Goal: Information Seeking & Learning: Learn about a topic

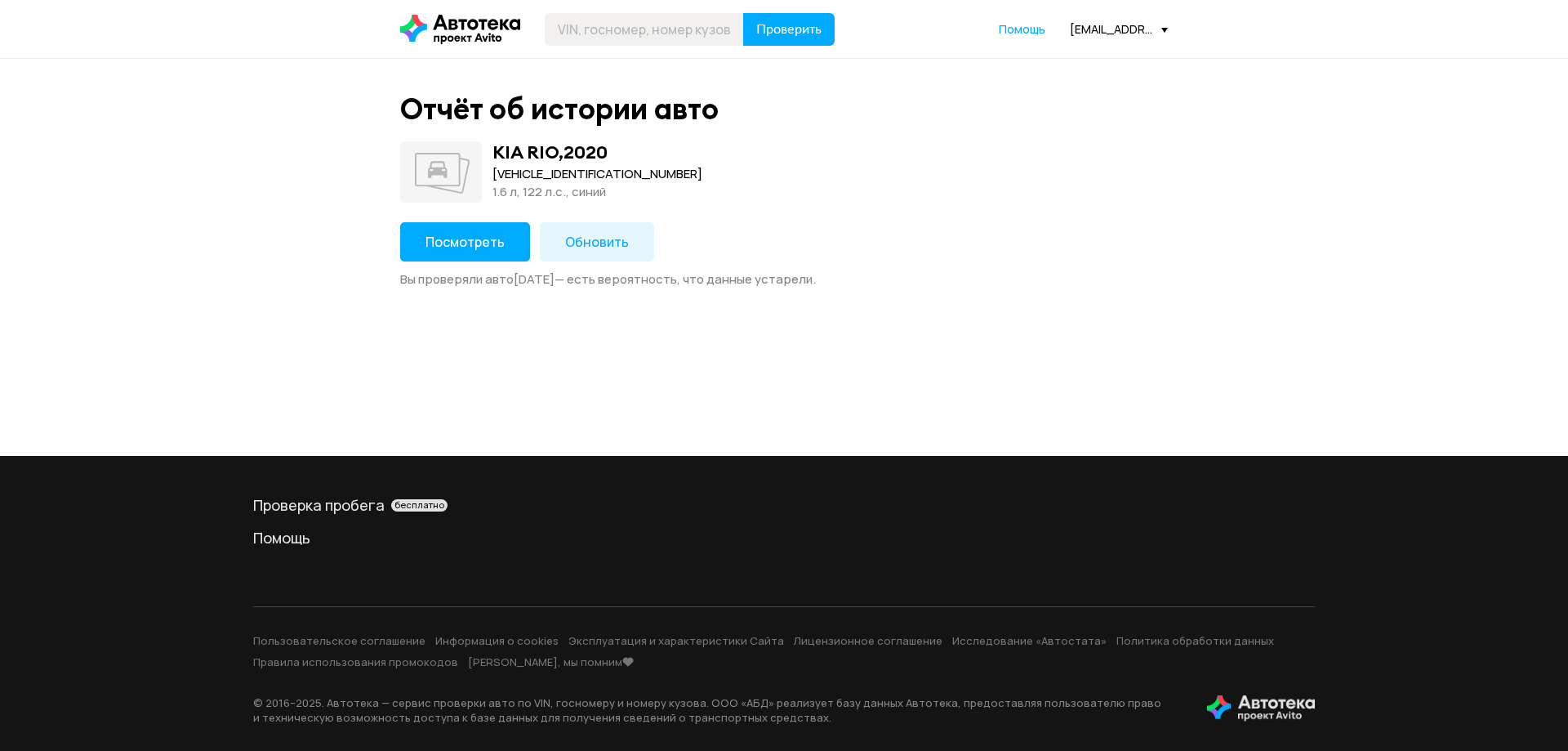
click at [484, 223] on button "Посмотреть" at bounding box center [465, 241] width 129 height 40
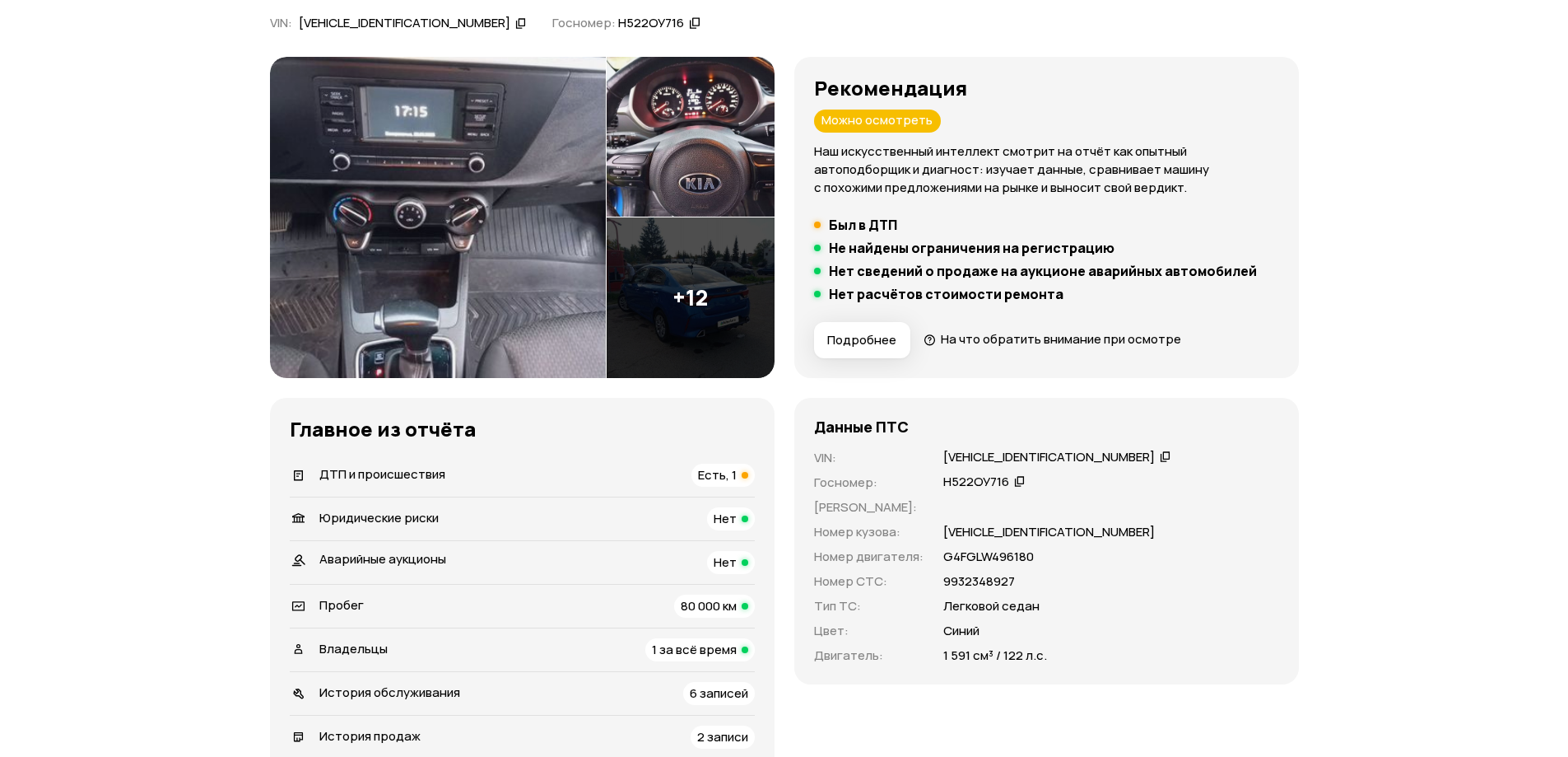
click at [698, 493] on li "ДТП и происшествия Есть, 1" at bounding box center [522, 475] width 465 height 43
click at [719, 474] on span "Есть, 1" at bounding box center [718, 475] width 39 height 17
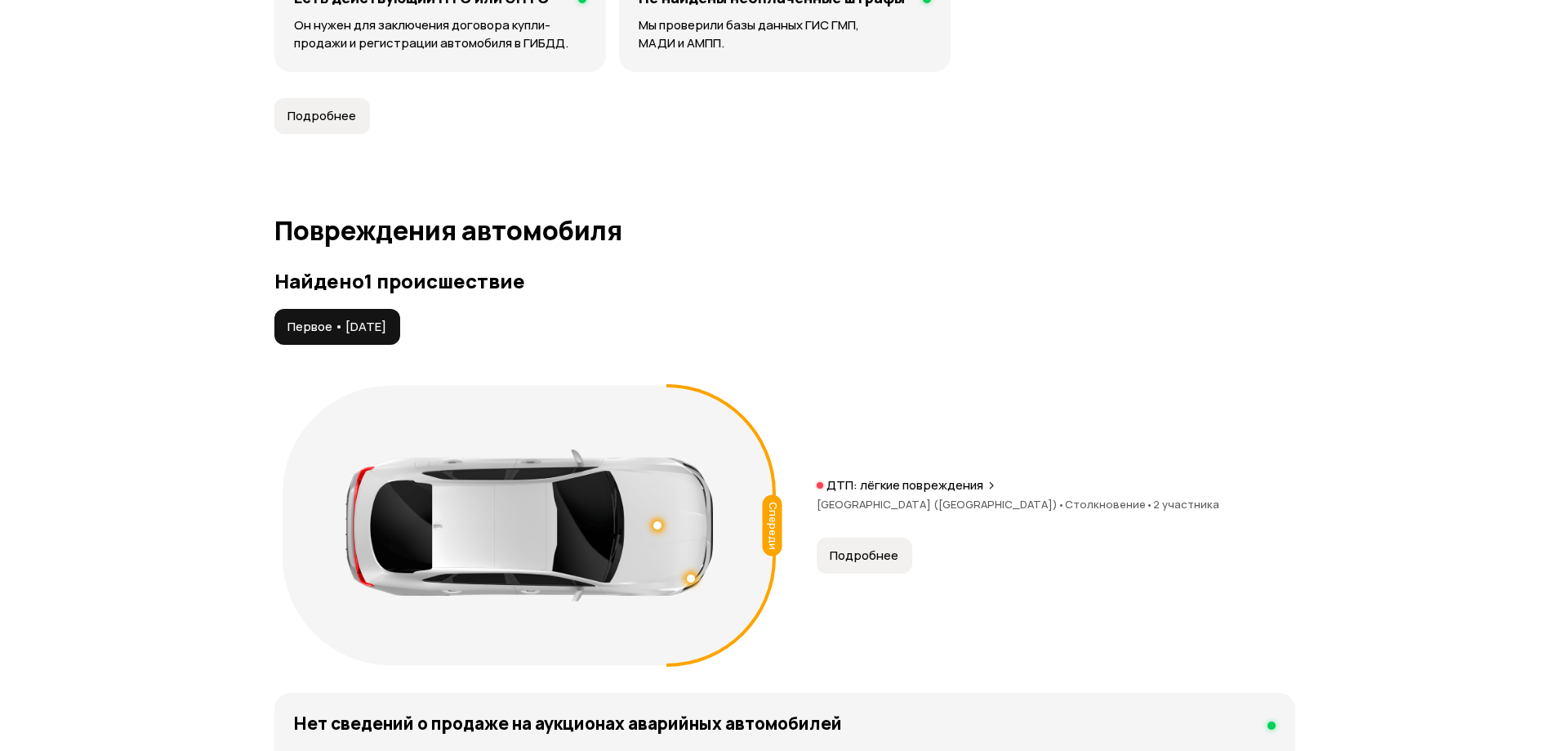
scroll to position [1692, 0]
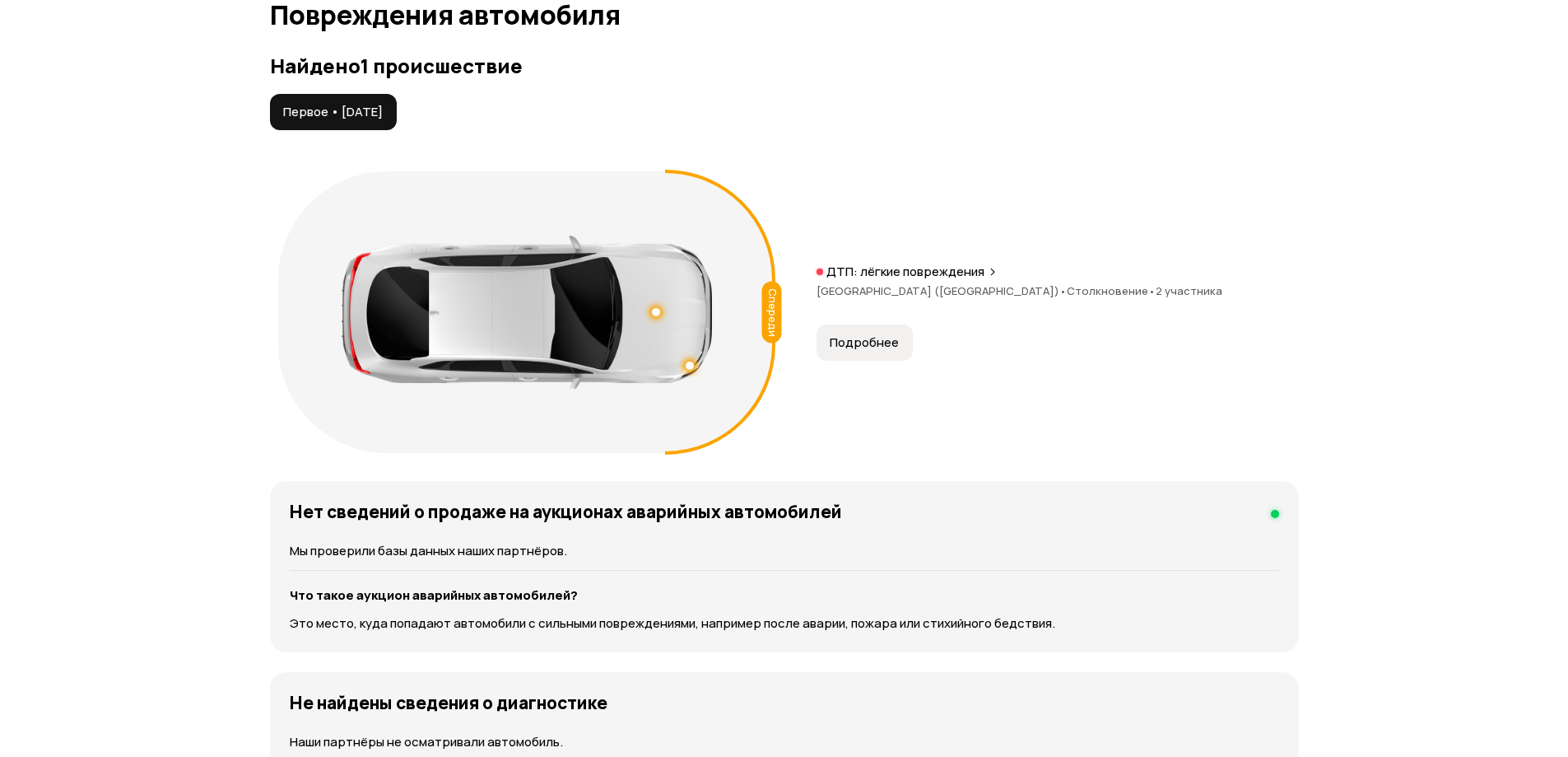
click at [888, 348] on span "Подробнее" at bounding box center [865, 342] width 70 height 16
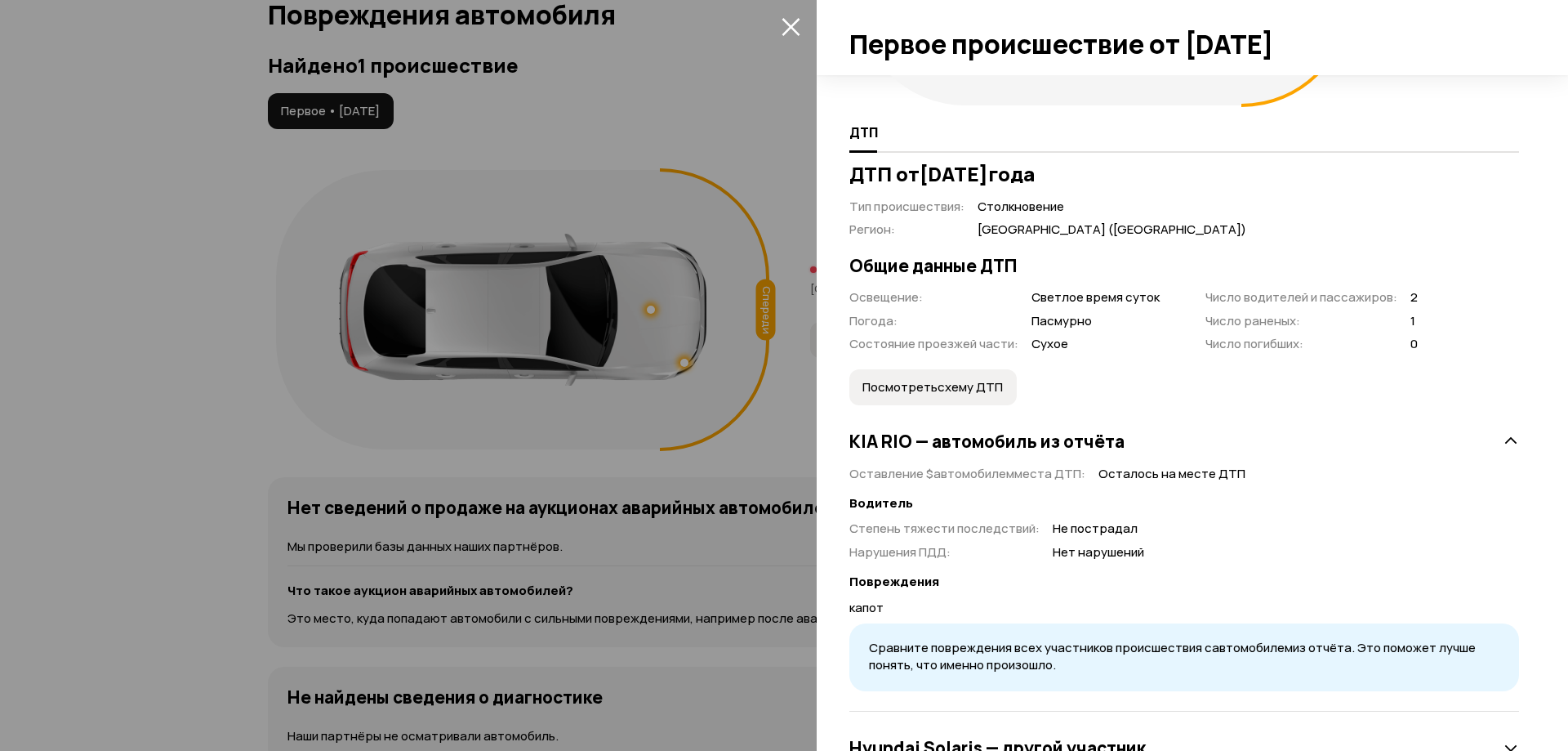
scroll to position [324, 0]
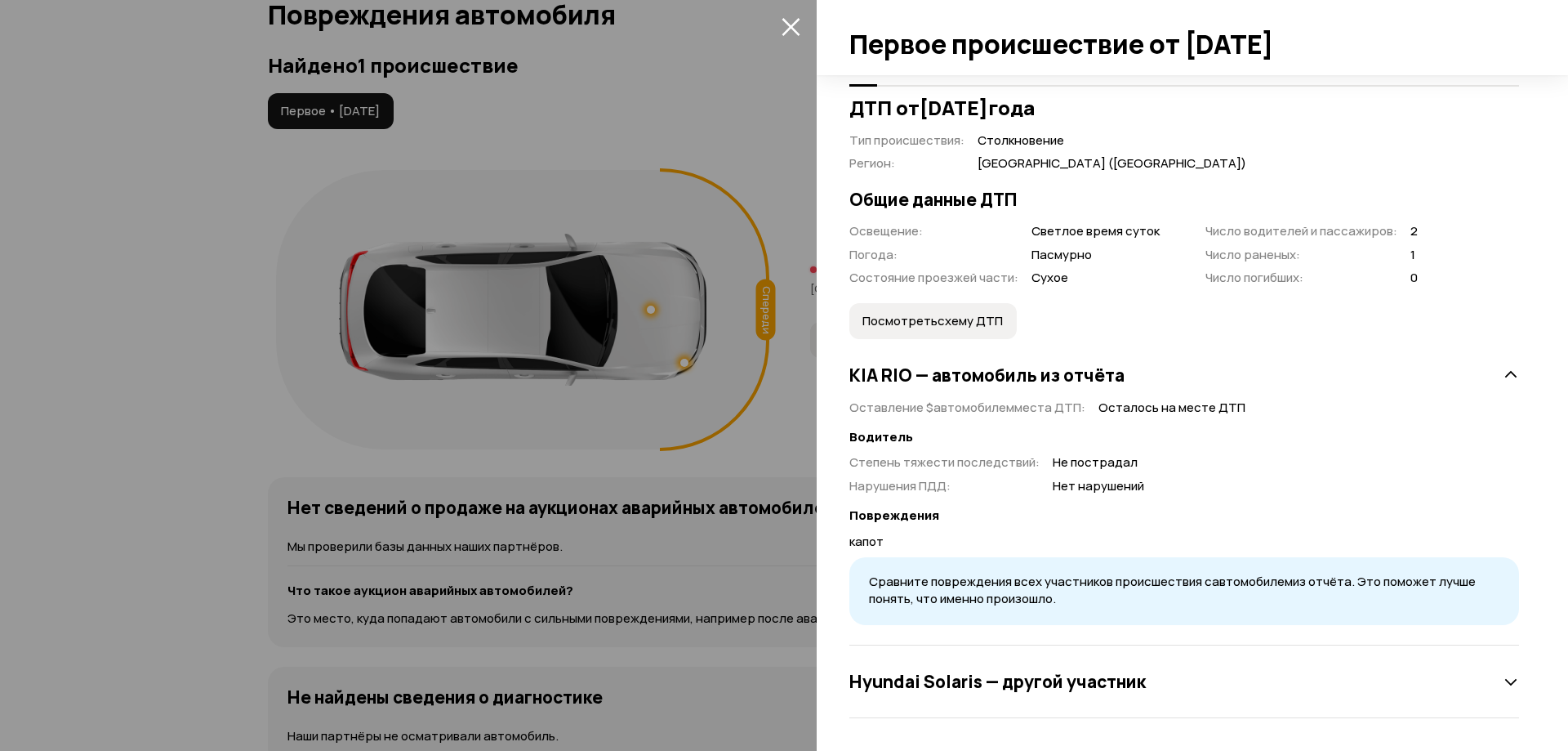
click at [1502, 680] on icon at bounding box center [1510, 681] width 16 height 16
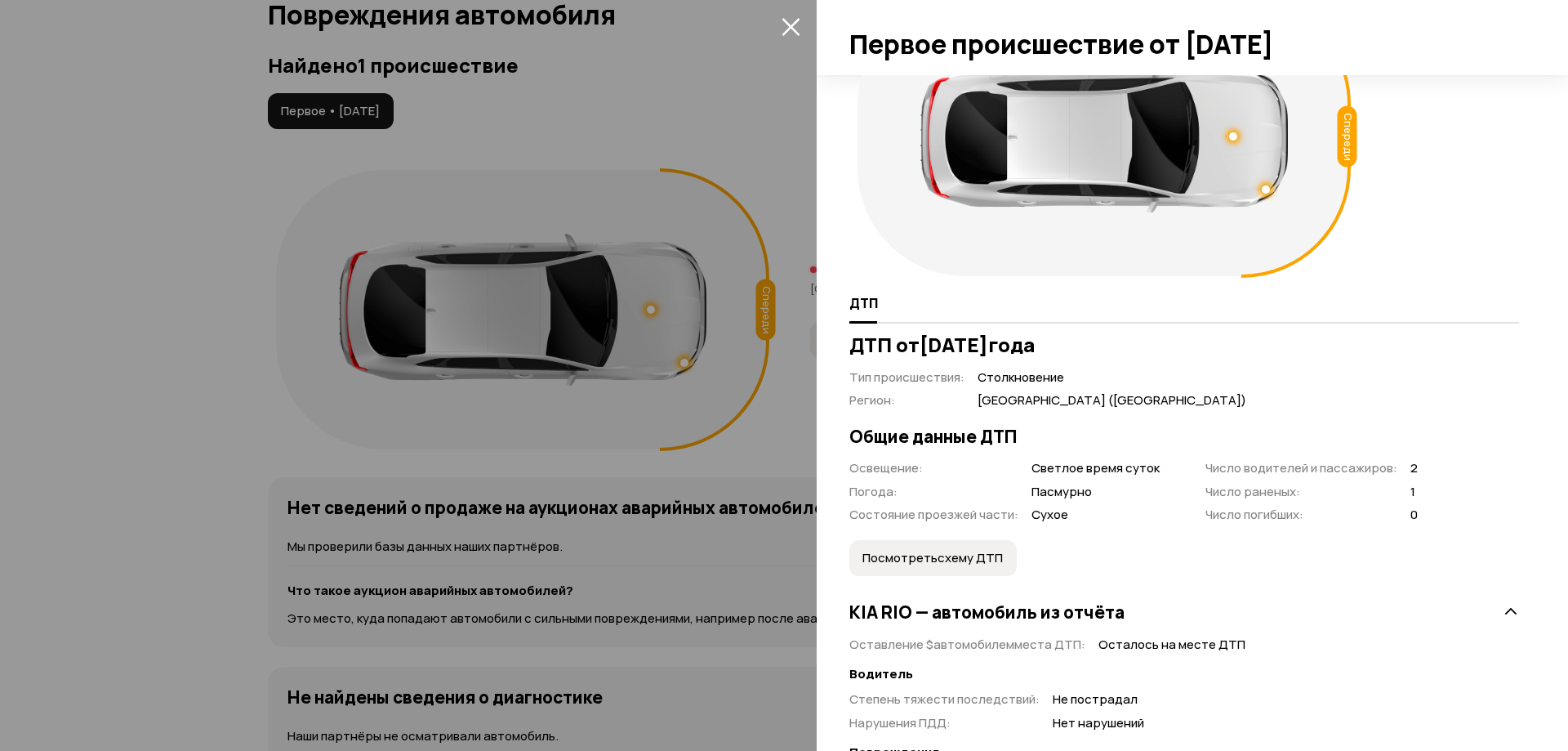
scroll to position [0, 0]
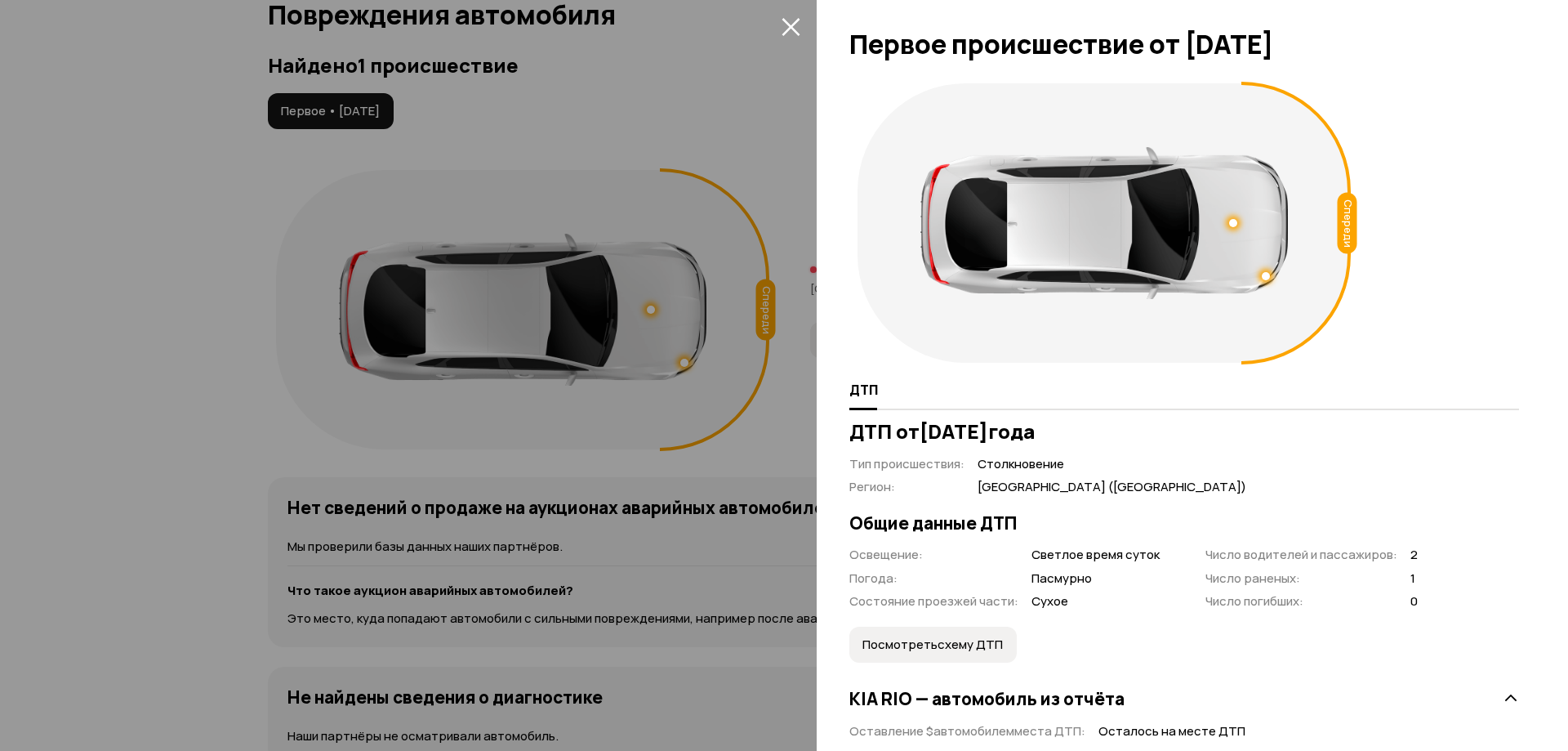
click at [793, 40] on div at bounding box center [784, 375] width 1568 height 751
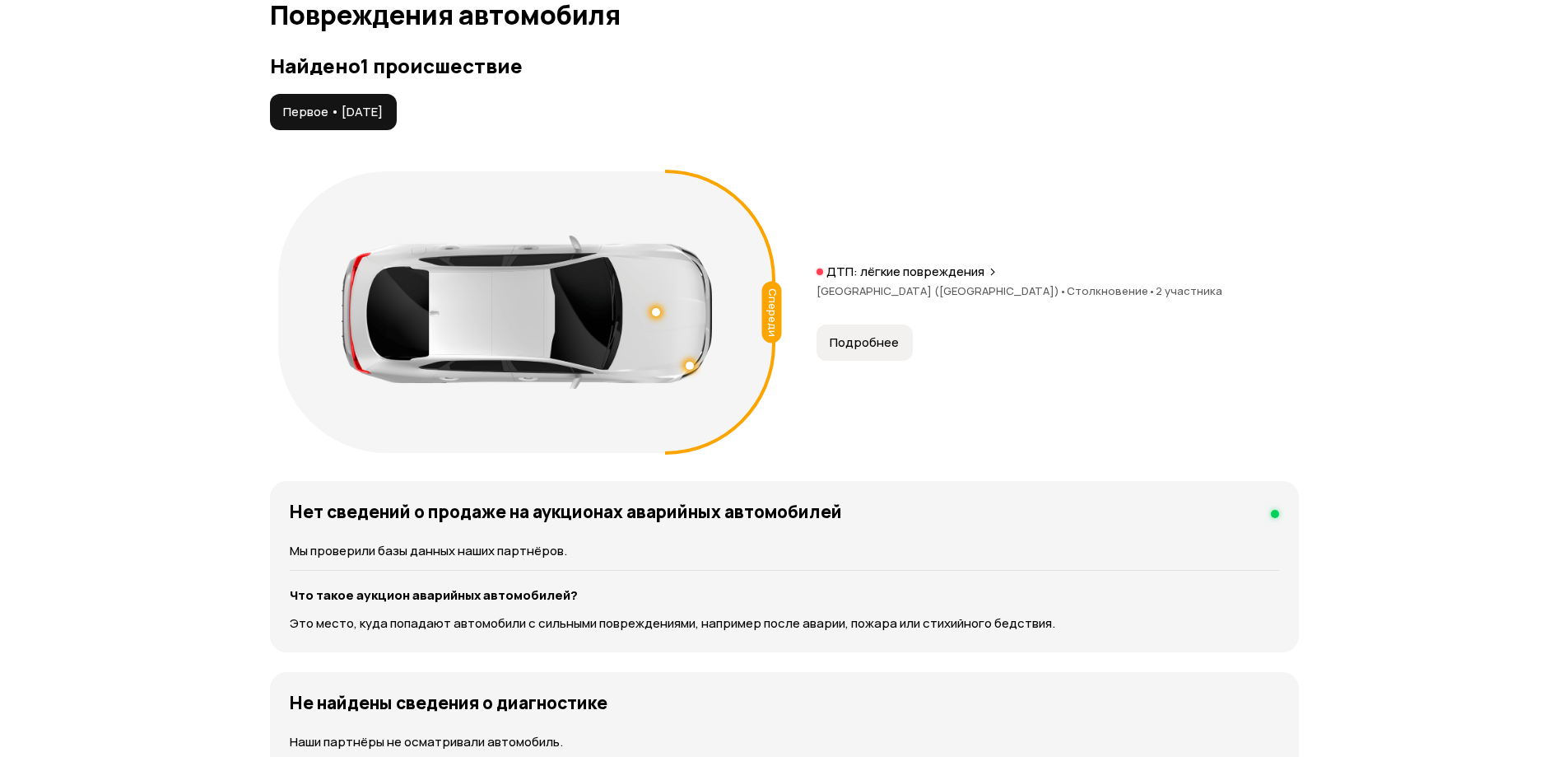
click at [891, 361] on div "Спереди ДТП: лёгкие повреждения [GEOGRAPHIC_DATA] ([GEOGRAPHIC_DATA]) • Столкно…" at bounding box center [785, 312] width 1029 height 298
click at [881, 345] on span "Подробнее" at bounding box center [865, 342] width 70 height 16
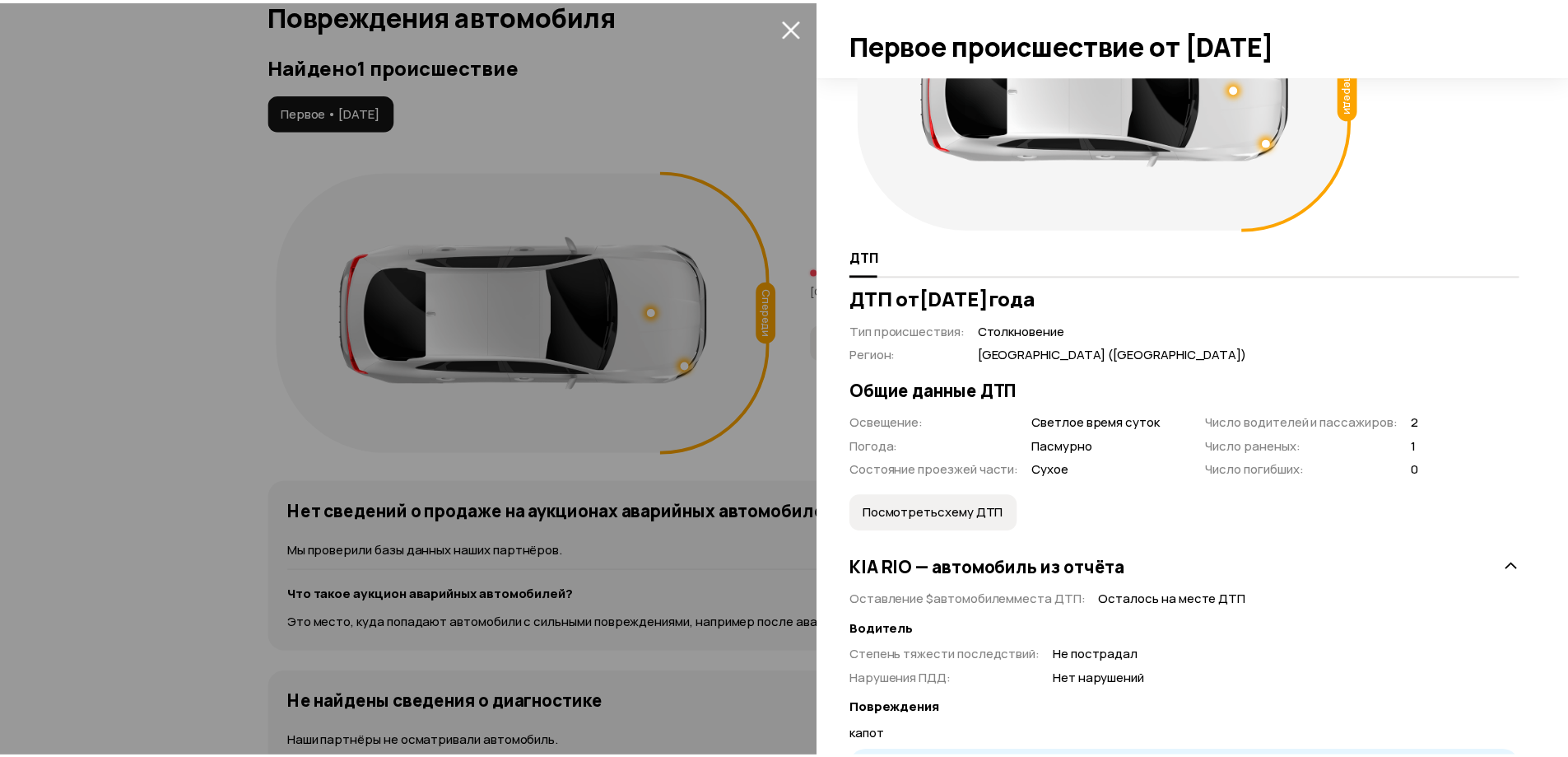
scroll to position [164, 0]
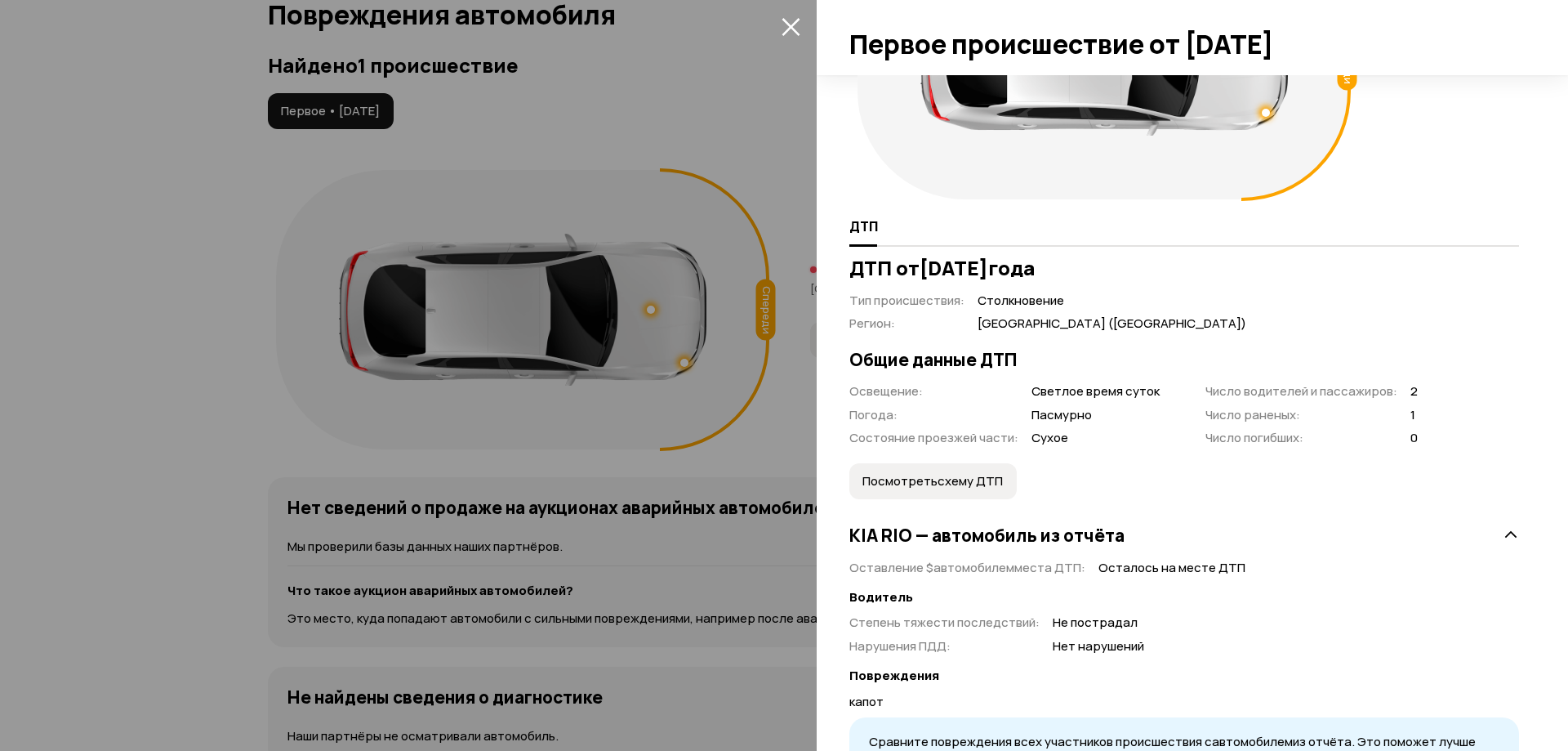
click at [791, 25] on icon "закрыть" at bounding box center [789, 26] width 18 height 18
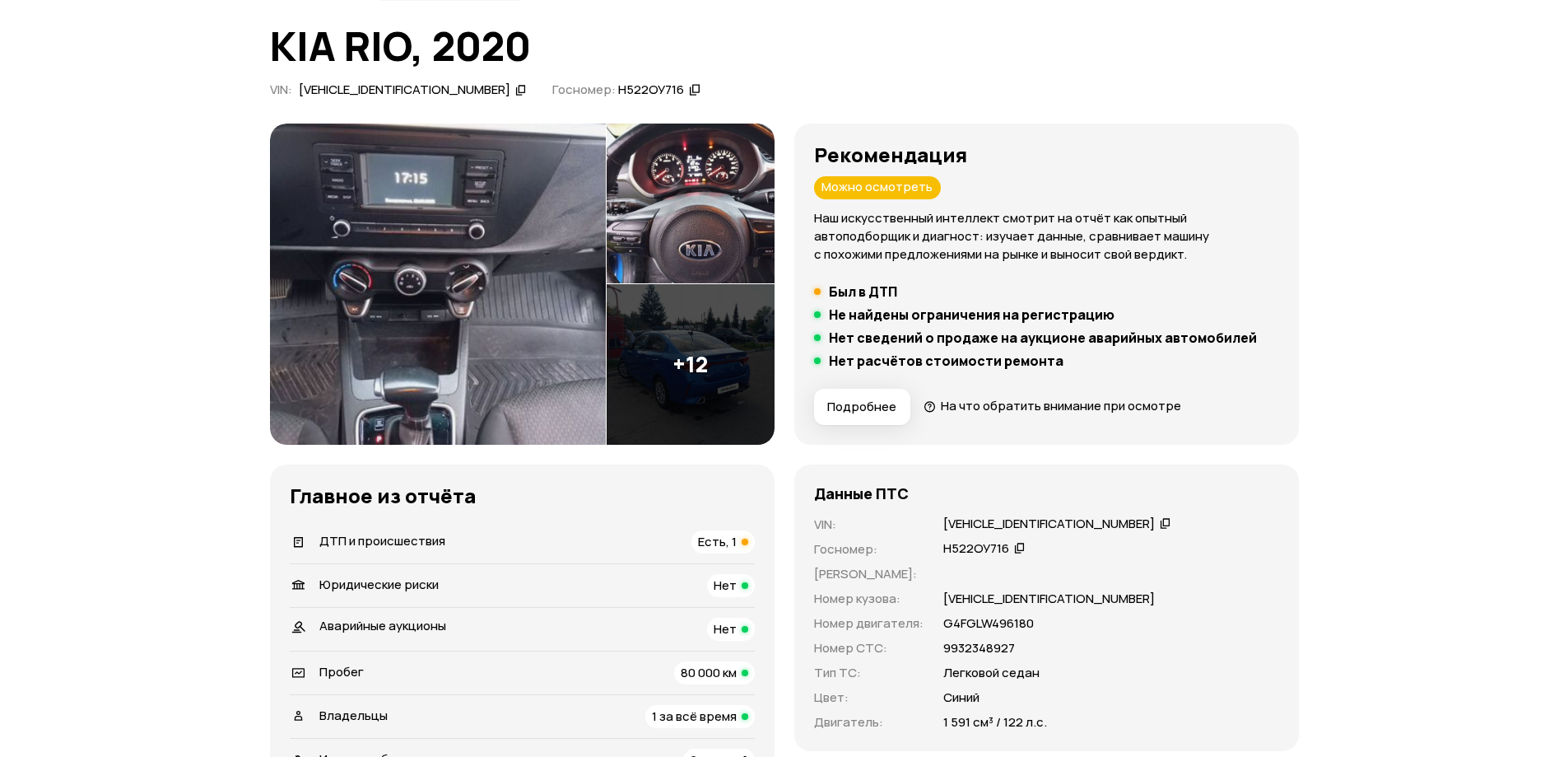
scroll to position [59, 0]
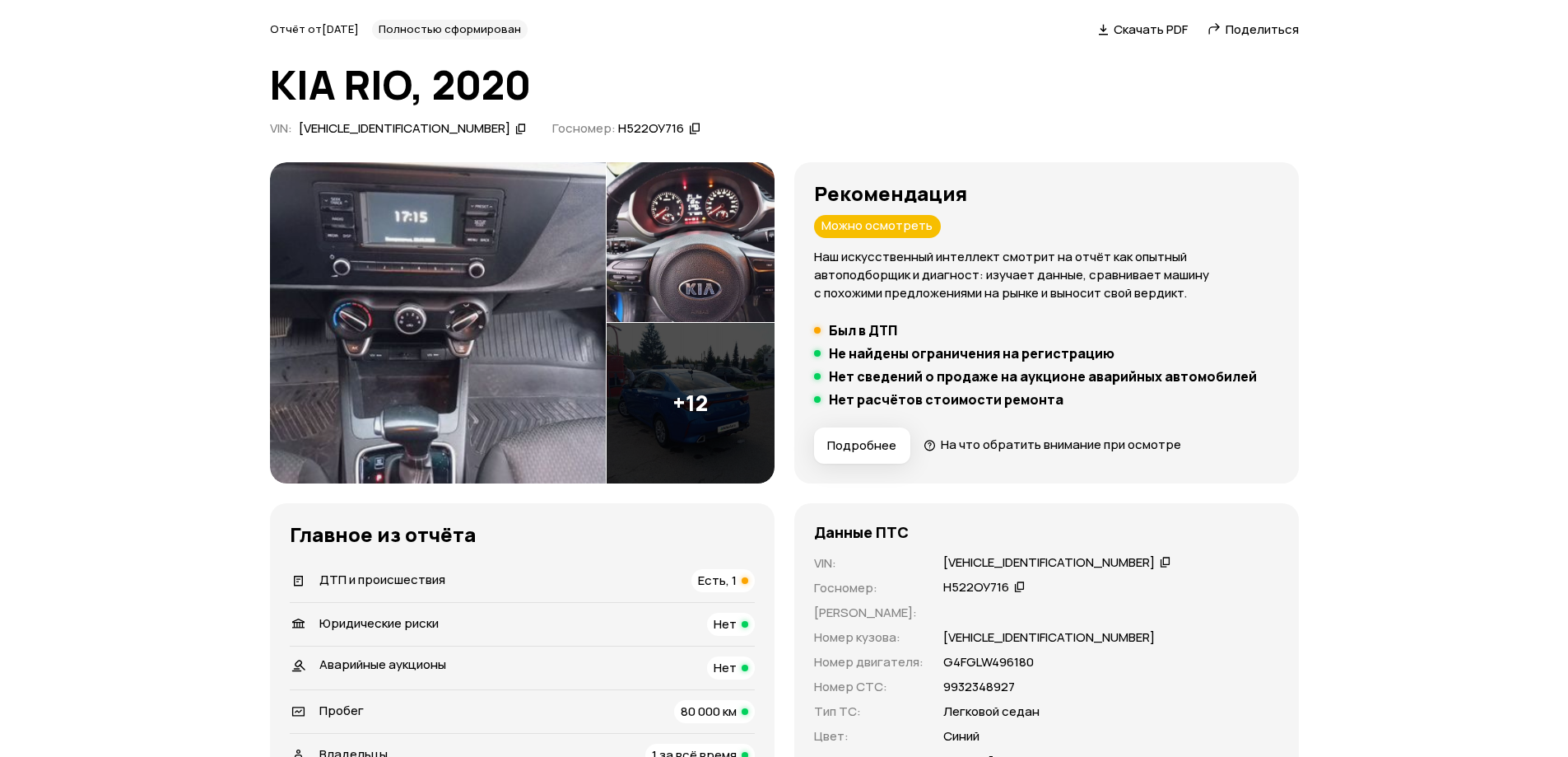
click at [515, 120] on icon at bounding box center [521, 128] width 12 height 16
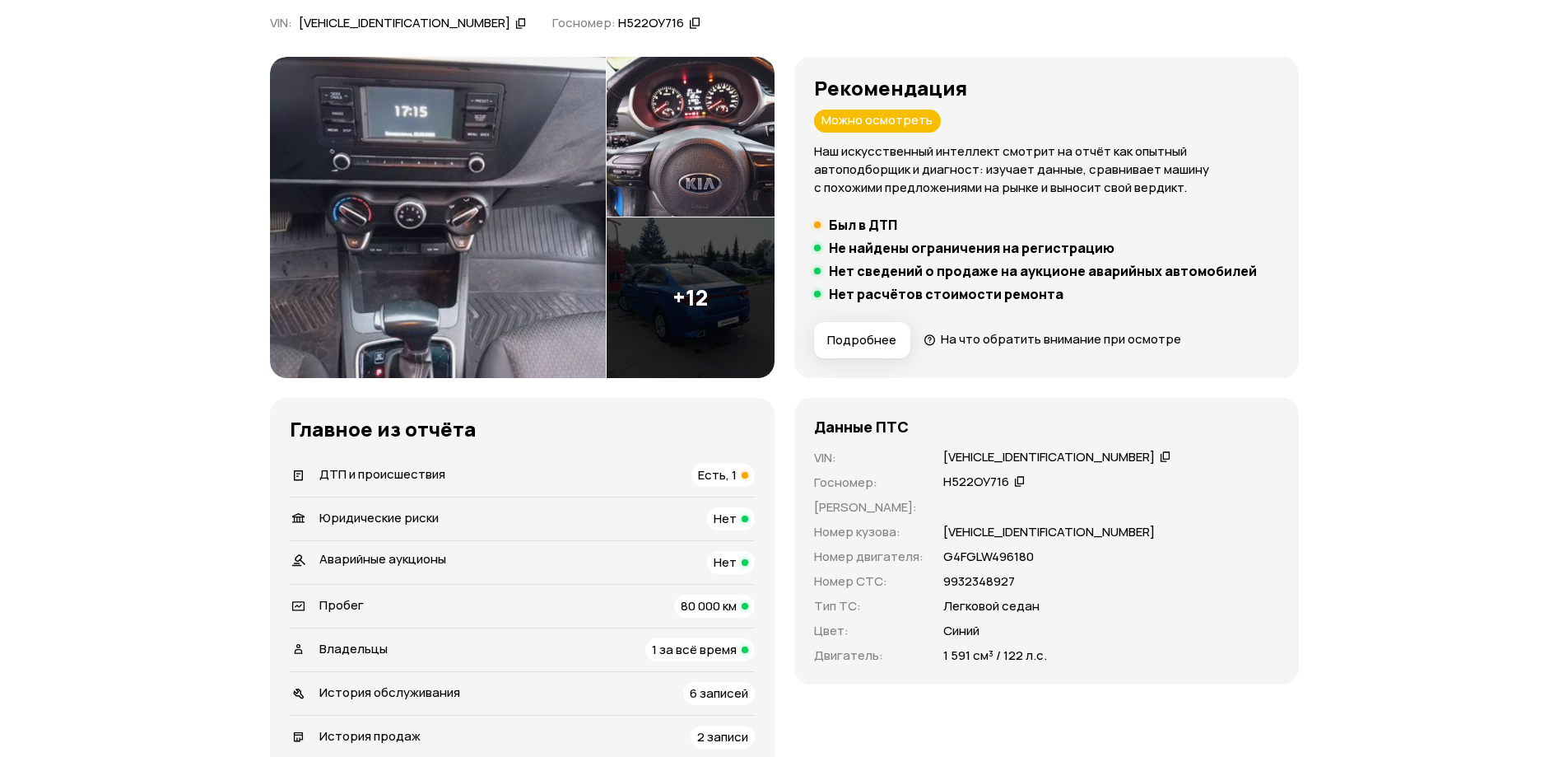
click at [460, 222] on img at bounding box center [438, 217] width 336 height 321
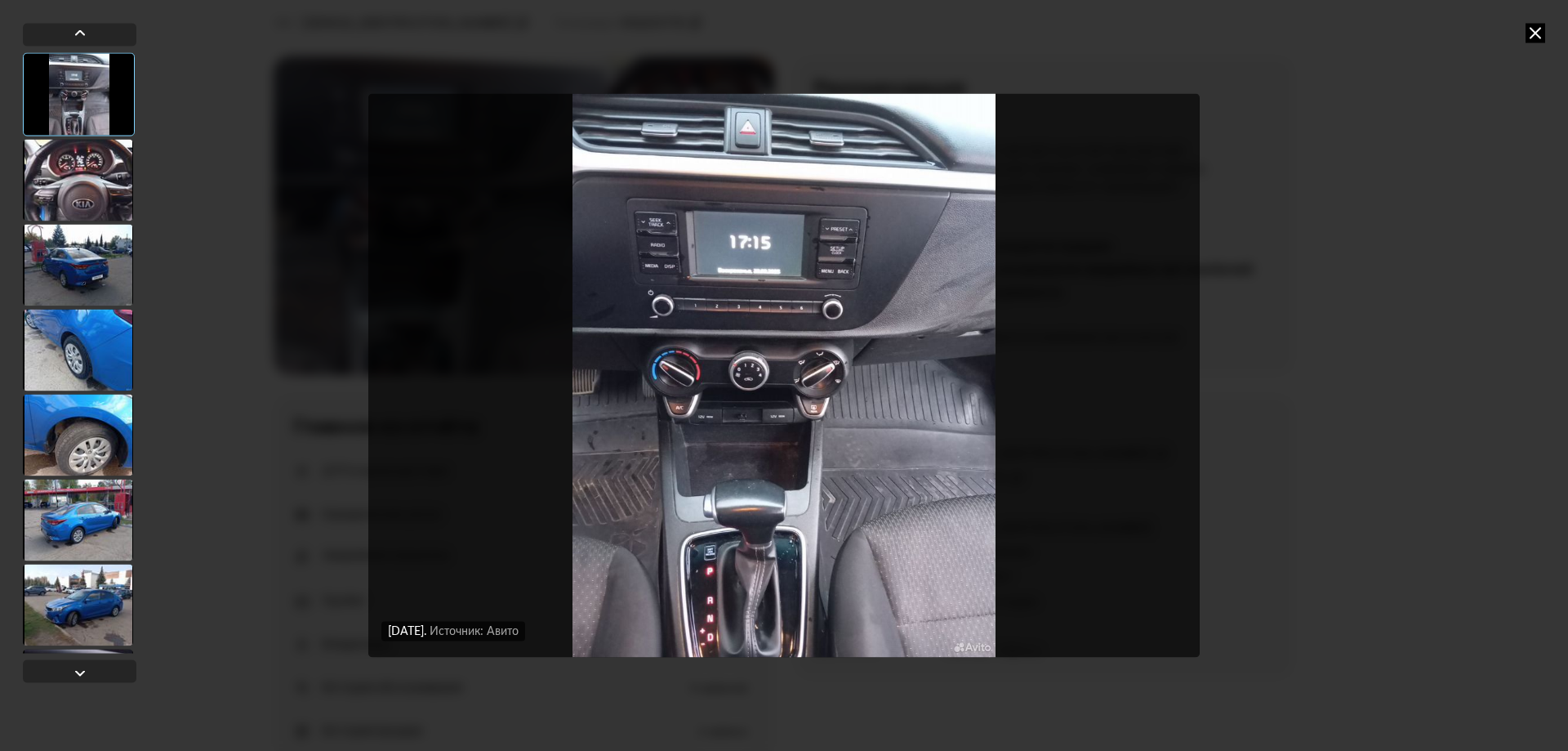
click at [77, 182] on div at bounding box center [77, 179] width 110 height 82
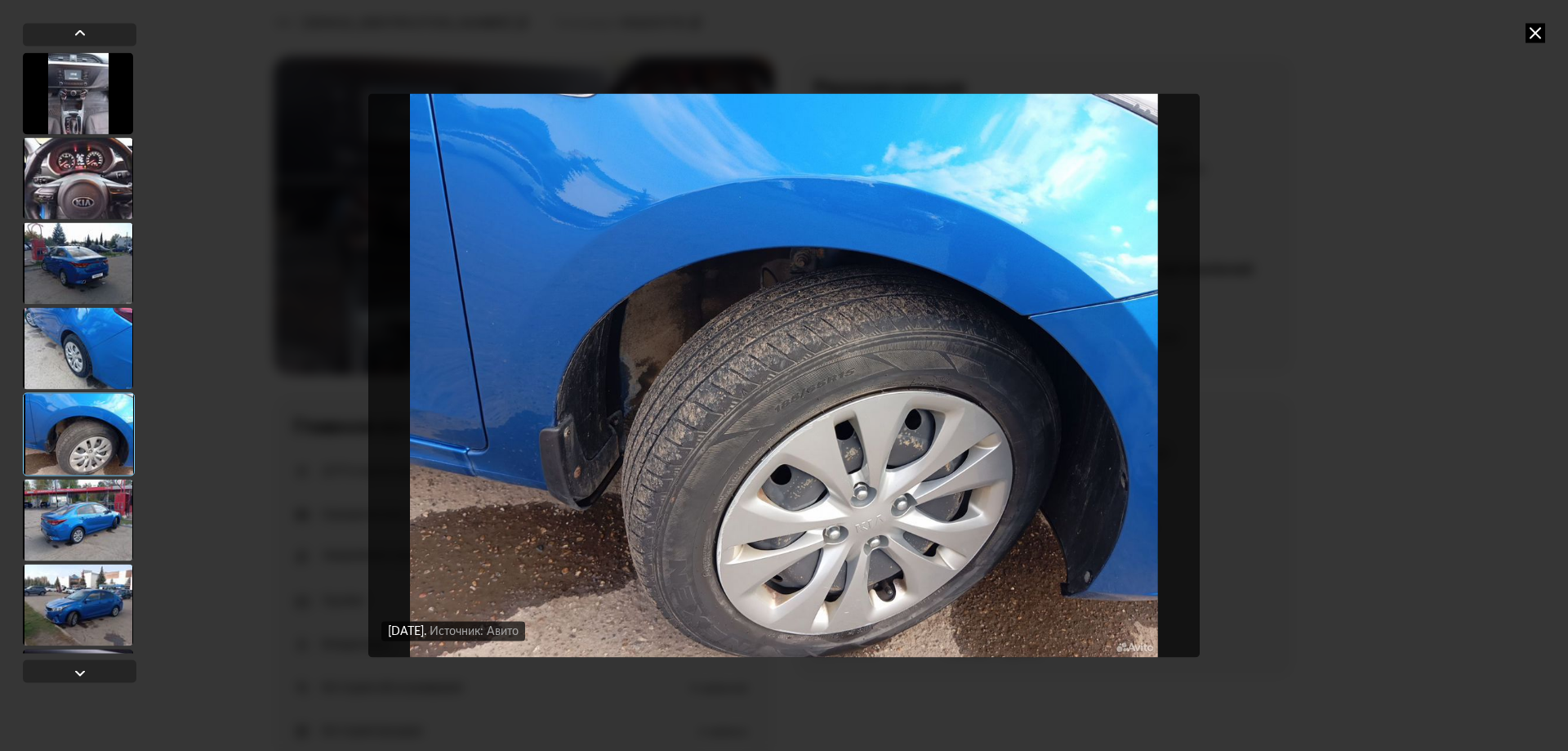
click at [467, 475] on img "Go to Slide 5" at bounding box center [784, 375] width 832 height 563
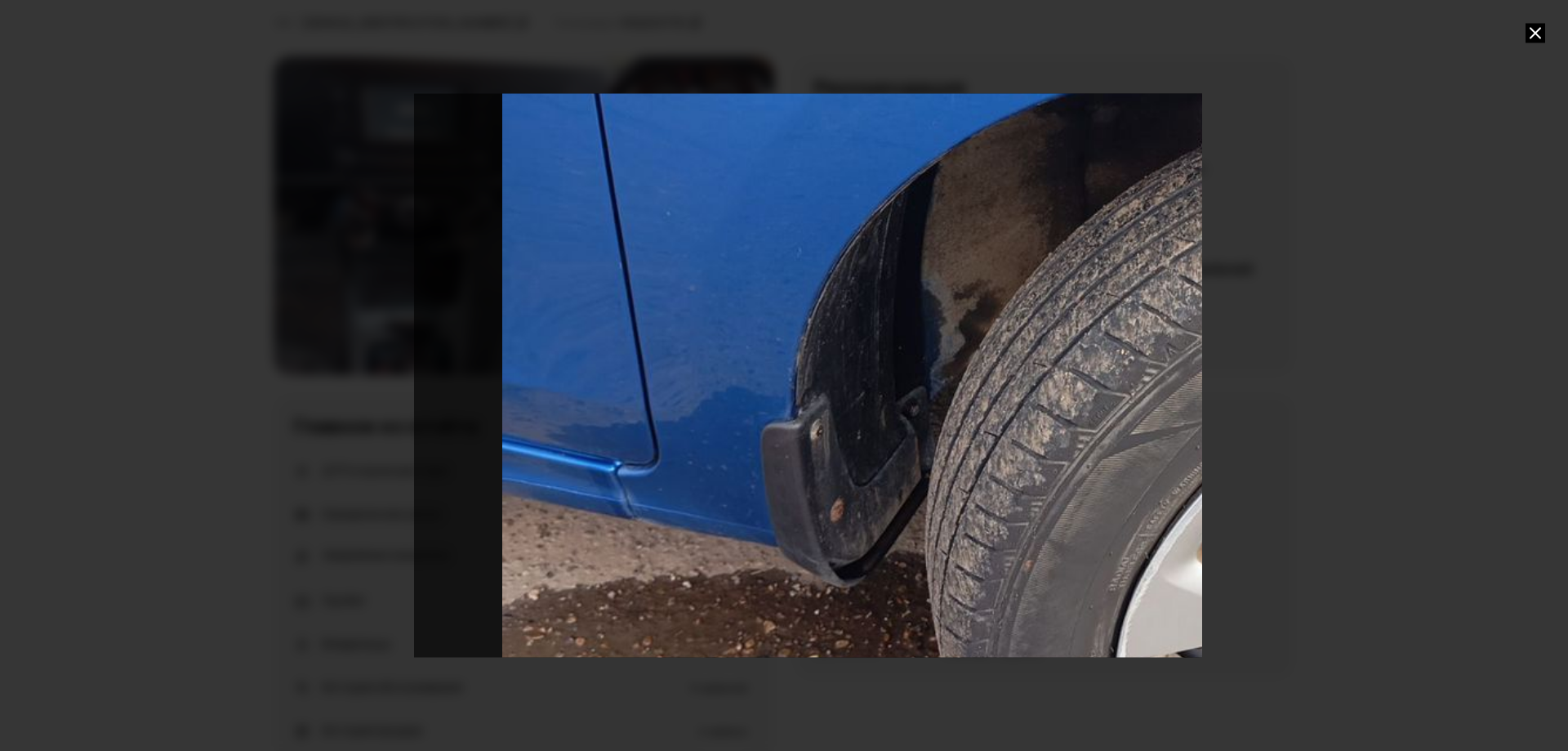
drag, startPoint x: 482, startPoint y: 492, endPoint x: 948, endPoint y: 434, distance: 469.6
click at [948, 434] on div "Go to Slide 5" at bounding box center [1249, 317] width 1672 height 1126
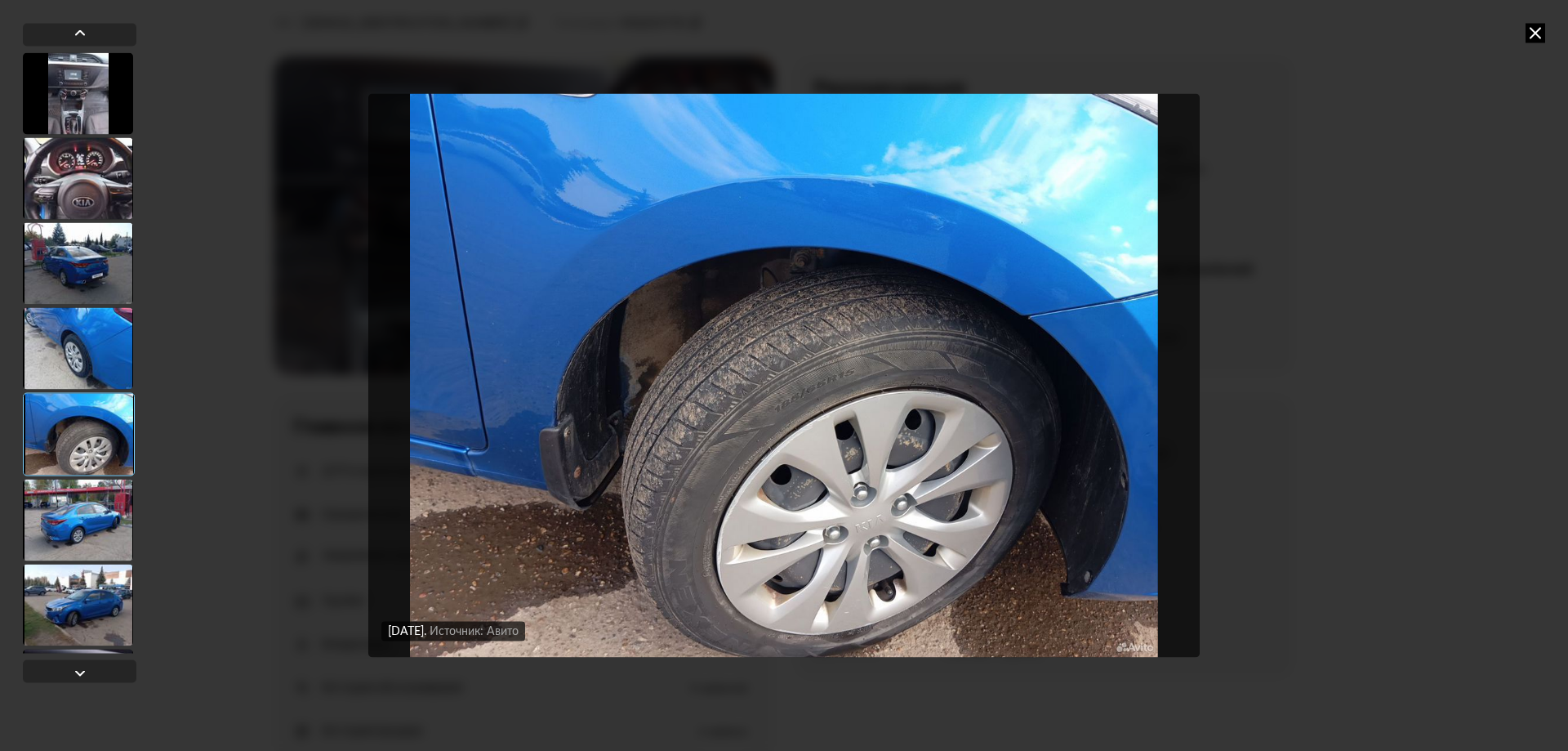
click at [87, 508] on div at bounding box center [77, 519] width 110 height 82
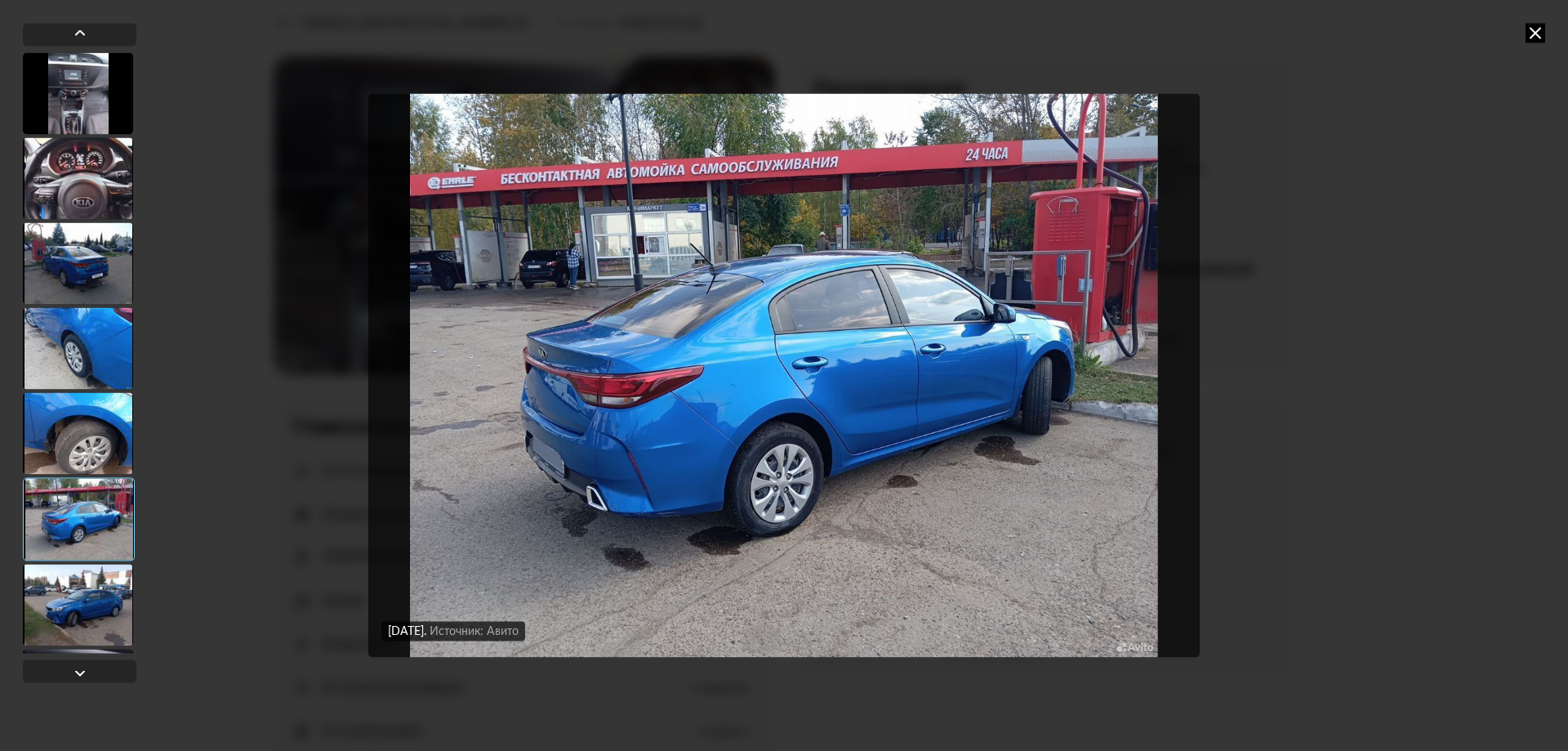
click at [1540, 29] on icon at bounding box center [1534, 32] width 19 height 19
